Goal: Task Accomplishment & Management: Use online tool/utility

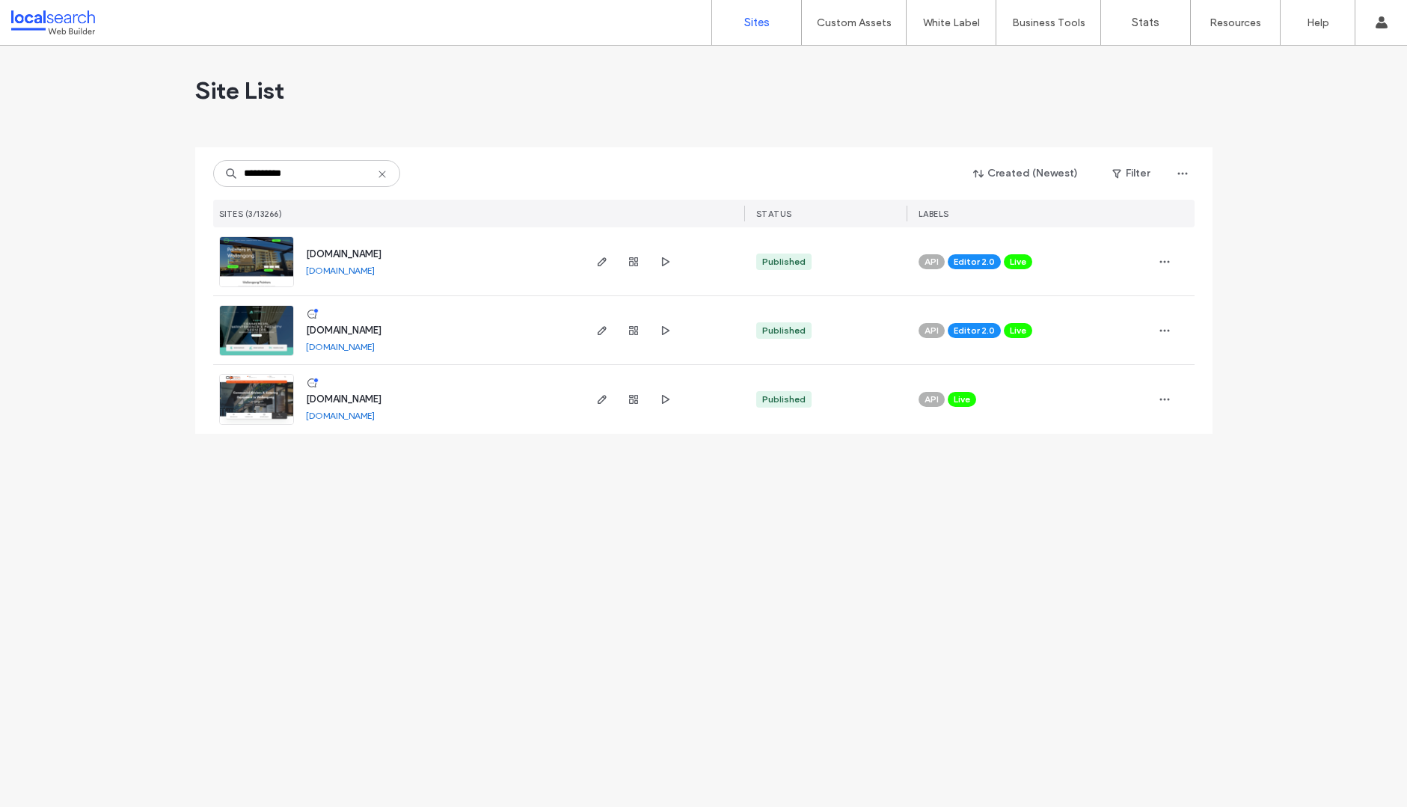
type input "**********"
click at [381, 331] on span "[DOMAIN_NAME]" at bounding box center [344, 330] width 76 height 11
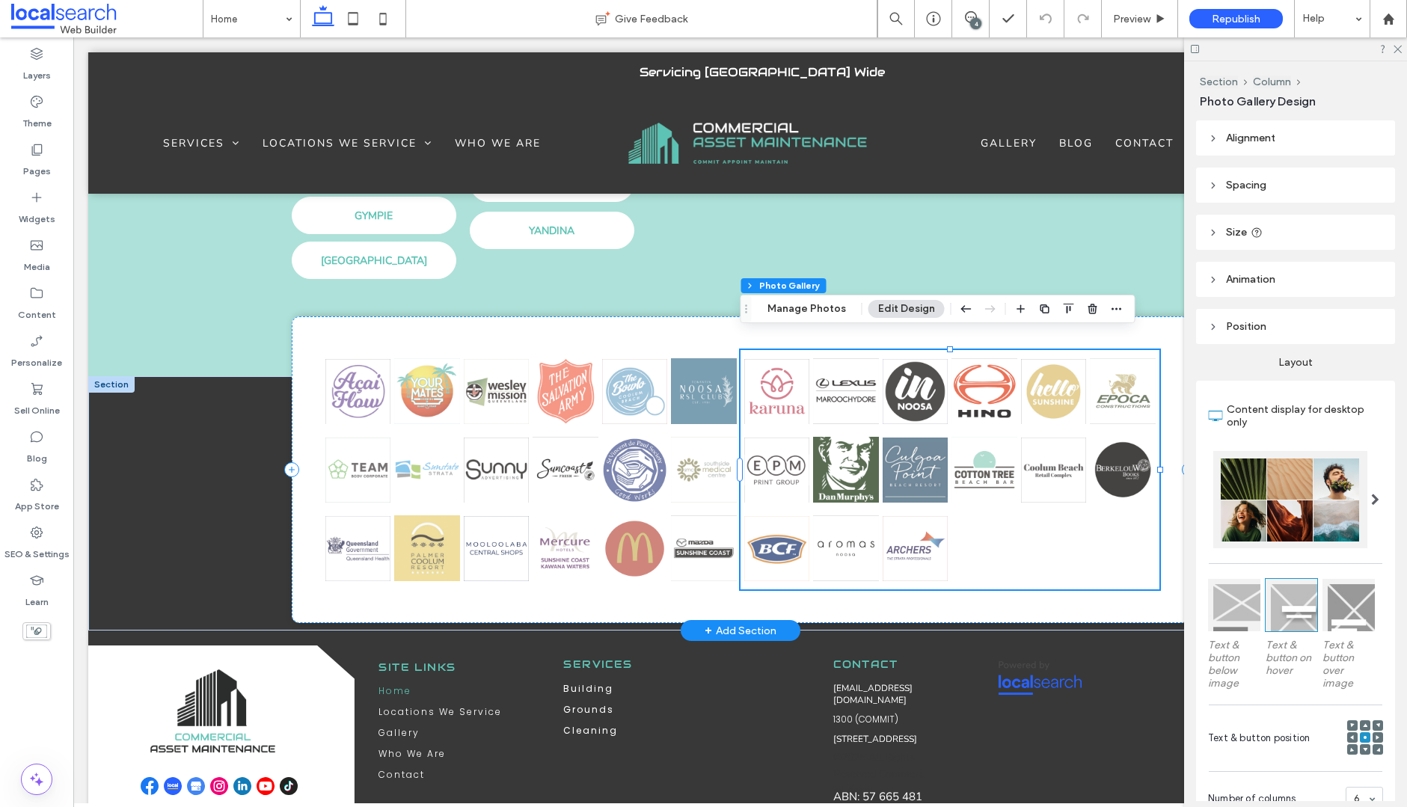
click at [856, 455] on link at bounding box center [846, 469] width 66 height 75
drag, startPoint x: 809, startPoint y: 307, endPoint x: 815, endPoint y: 313, distance: 7.9
click at [809, 307] on button "Manage Photos" at bounding box center [807, 309] width 98 height 18
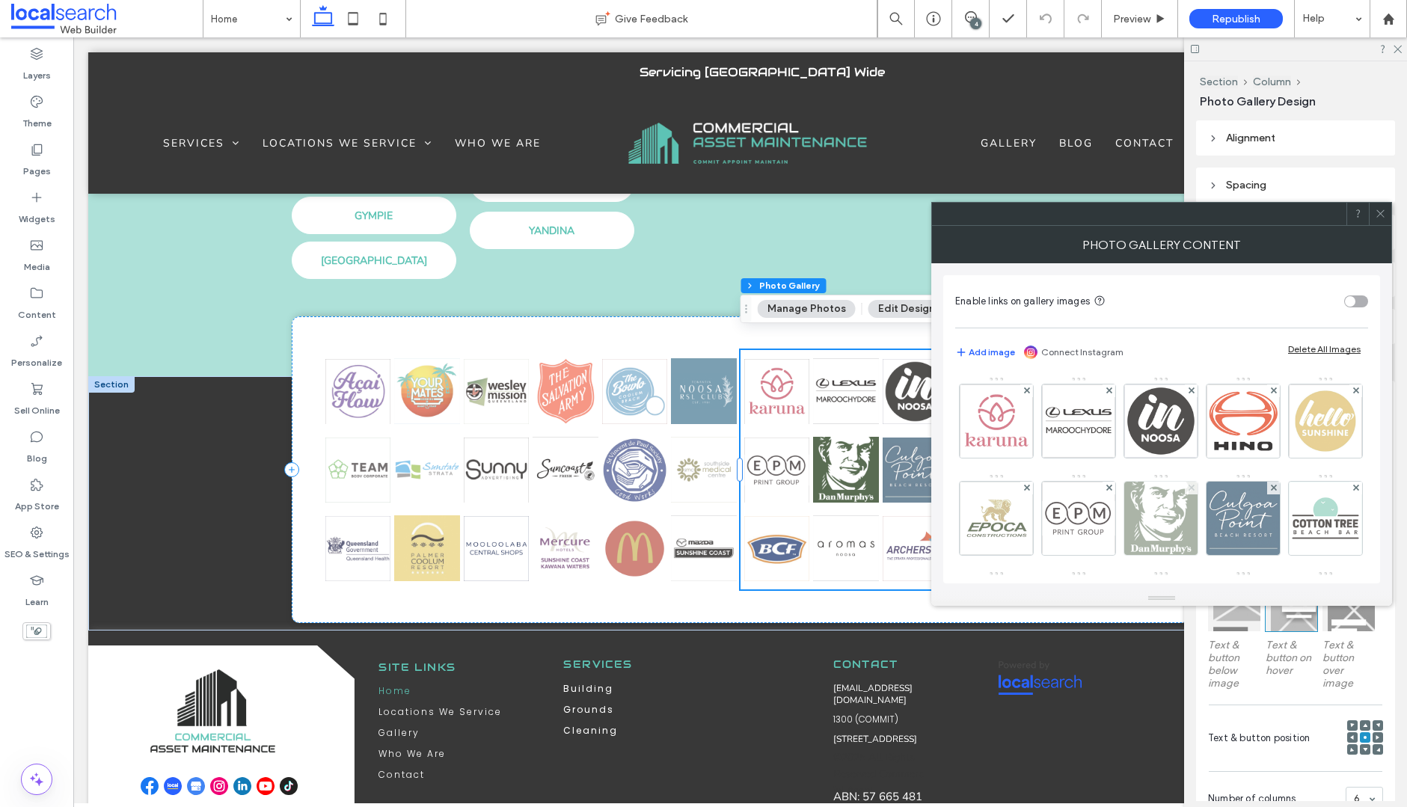
click at [1194, 483] on span at bounding box center [1191, 488] width 6 height 13
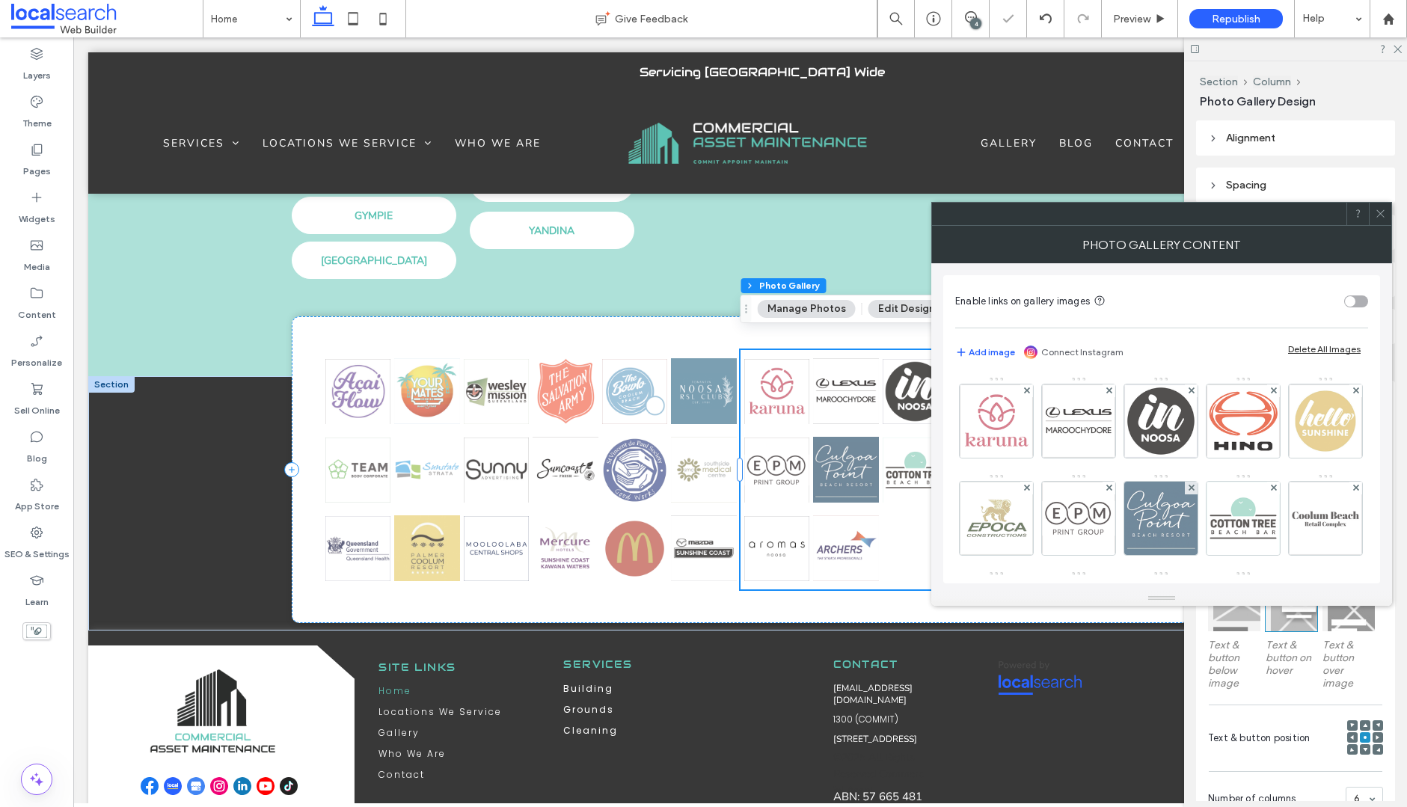
click at [1385, 214] on icon at bounding box center [1379, 213] width 11 height 11
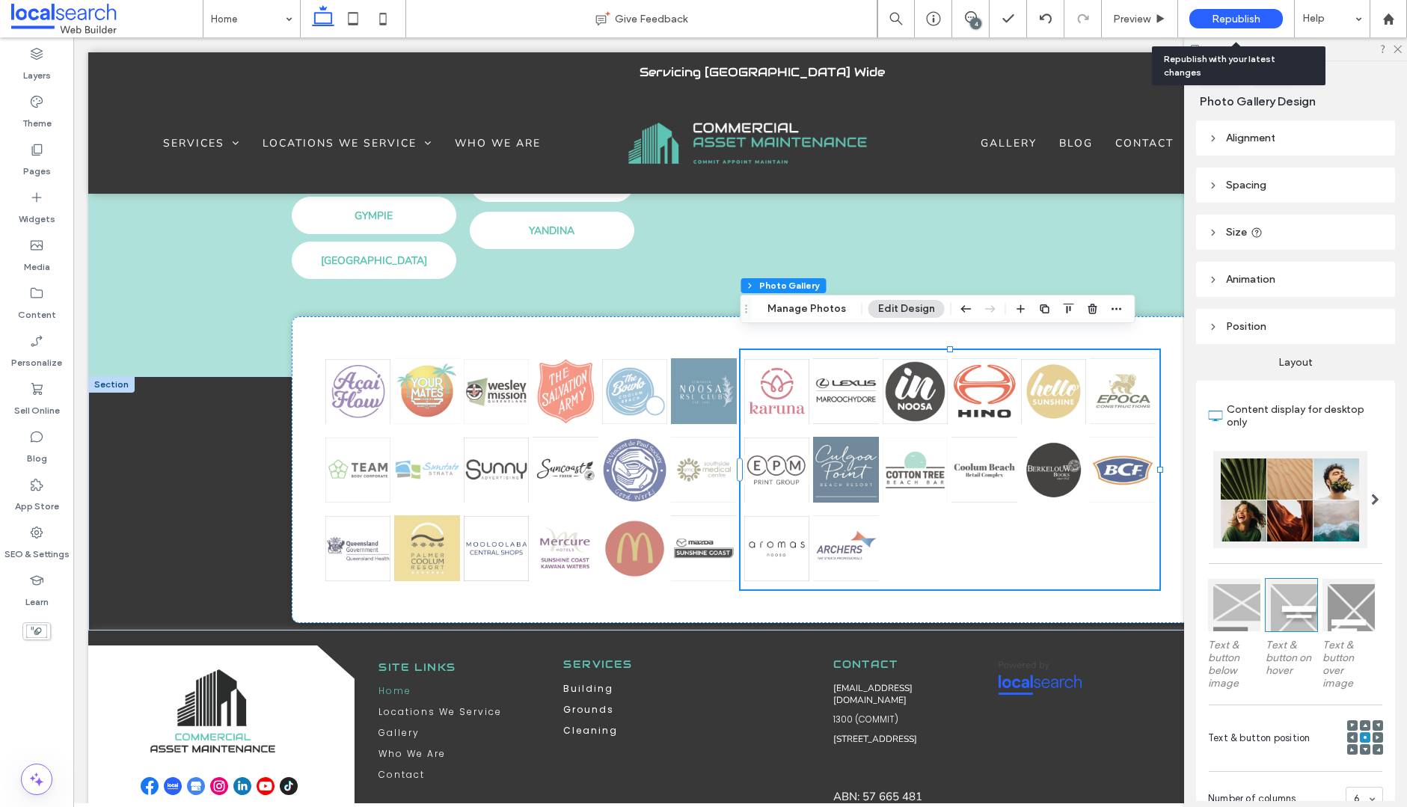
click at [1229, 17] on span "Republish" at bounding box center [1235, 19] width 49 height 13
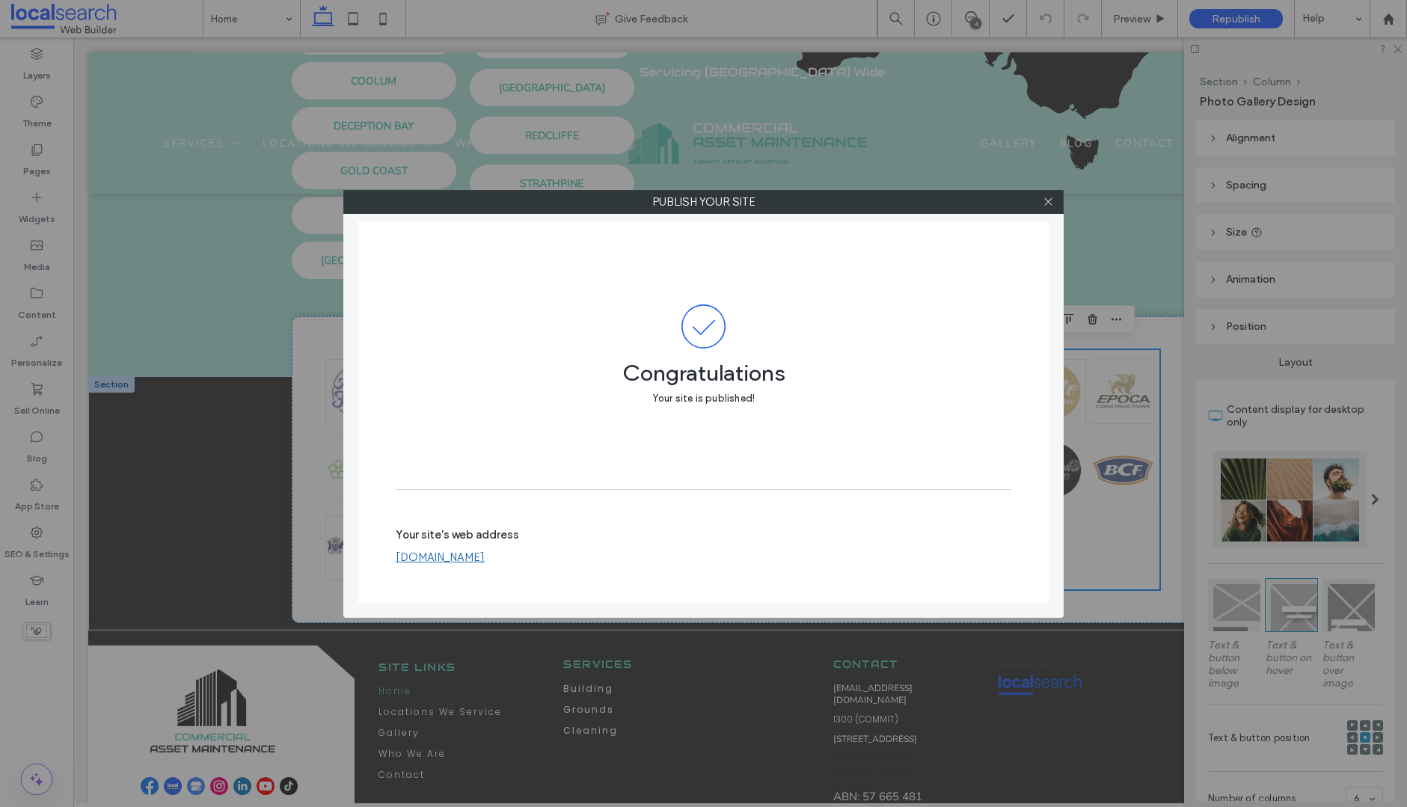
scroll to position [3856, 0]
